Goal: Task Accomplishment & Management: Manage account settings

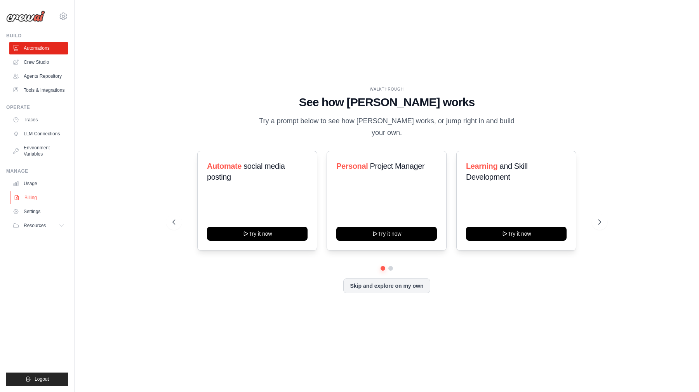
click at [35, 202] on link "Billing" at bounding box center [39, 197] width 59 height 12
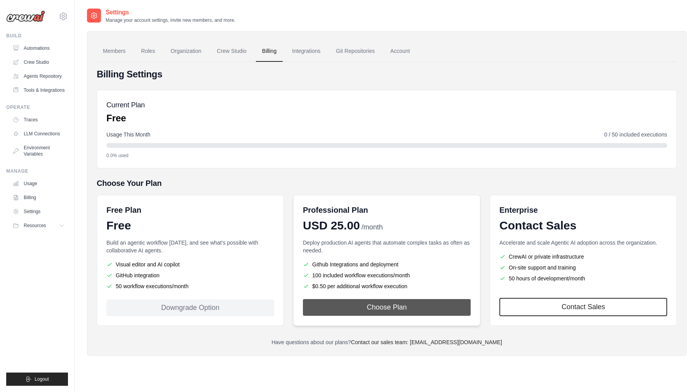
click at [384, 309] on button "Choose Plan" at bounding box center [387, 307] width 168 height 17
